Goal: Register for event/course

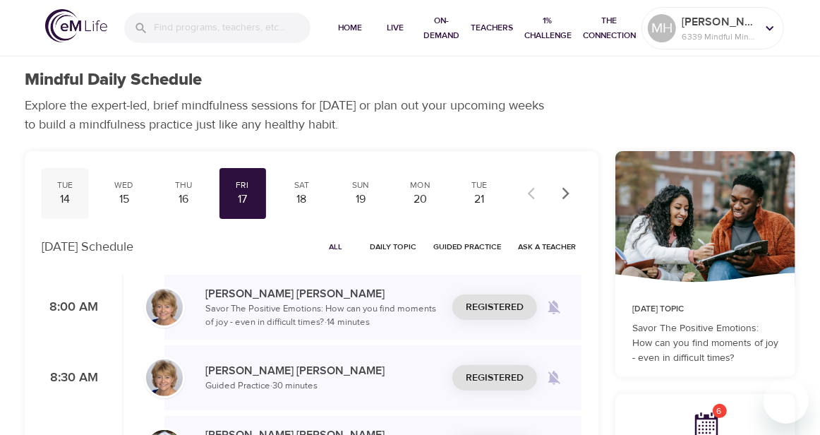
click at [64, 190] on div "Tue" at bounding box center [64, 185] width 35 height 12
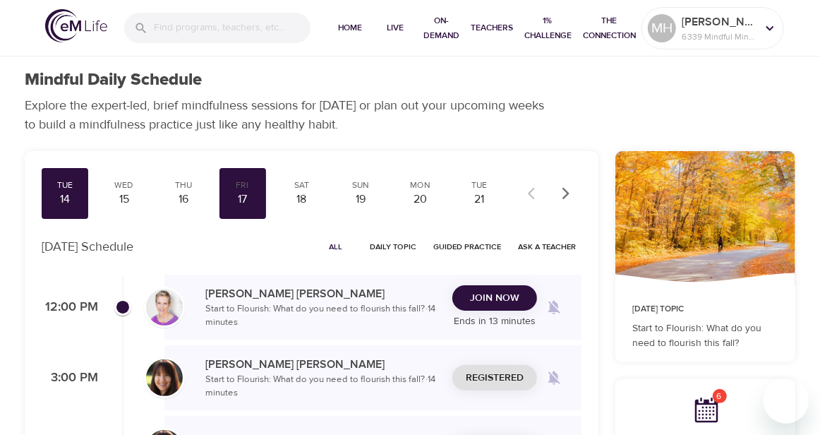
click at [493, 311] on div "Join Now Ends in 13 minutes" at bounding box center [494, 307] width 85 height 44
click at [492, 297] on span "Join Now" at bounding box center [494, 298] width 49 height 18
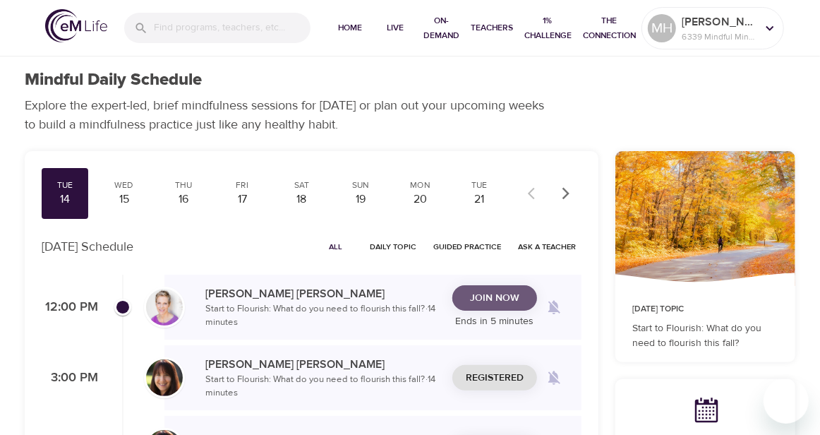
click at [498, 294] on span "Join Now" at bounding box center [494, 298] width 49 height 18
click at [497, 293] on span "Join Now" at bounding box center [494, 298] width 49 height 18
